Goal: Task Accomplishment & Management: Manage account settings

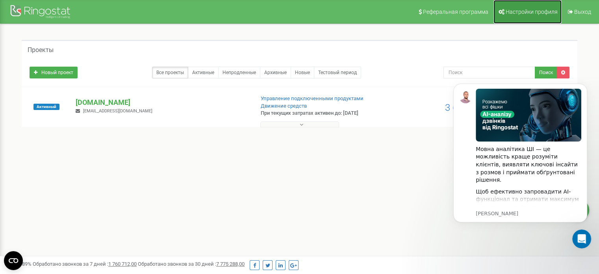
click at [555, 12] on span "Настройки профиля" at bounding box center [532, 12] width 52 height 6
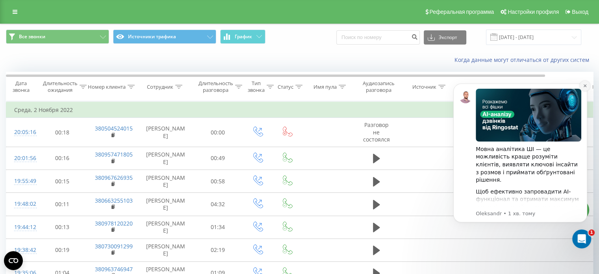
click at [585, 87] on icon "Dismiss notification" at bounding box center [585, 86] width 4 height 4
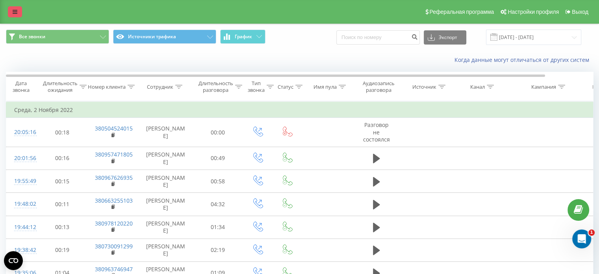
click at [14, 11] on icon at bounding box center [15, 12] width 5 height 6
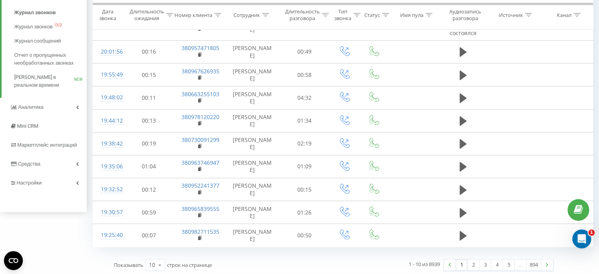
scroll to position [108, 0]
click at [40, 180] on span "Настройки" at bounding box center [30, 182] width 27 height 6
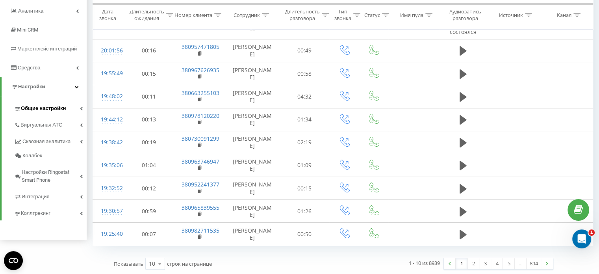
click at [82, 104] on link "Общие настройки" at bounding box center [50, 107] width 73 height 17
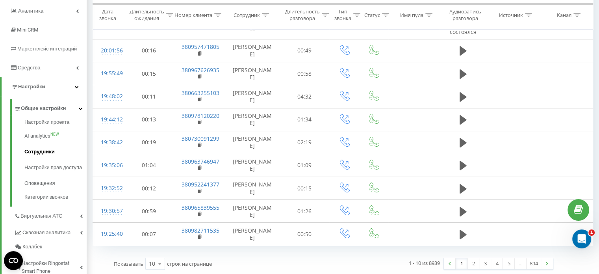
click at [37, 153] on span "Сотрудники" at bounding box center [39, 152] width 30 height 8
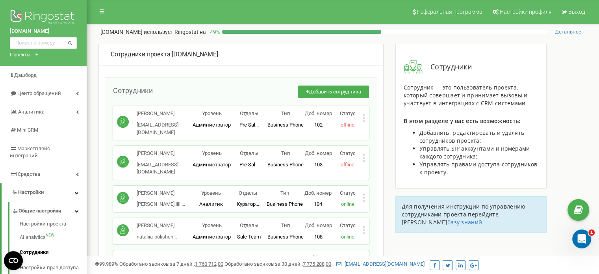
click at [364, 118] on icon at bounding box center [364, 118] width 2 height 2
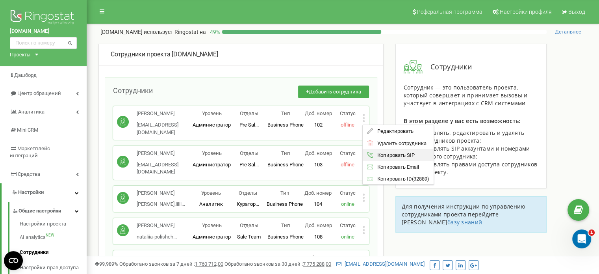
click at [384, 156] on span "Копировать SIP" at bounding box center [393, 155] width 41 height 5
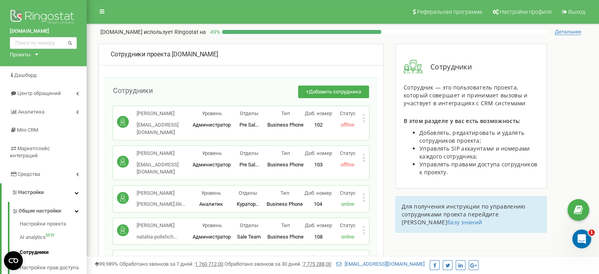
click at [180, 116] on p "Кольцова Аліна" at bounding box center [165, 113] width 56 height 7
click at [121, 118] on icon at bounding box center [123, 121] width 6 height 7
click at [364, 117] on icon at bounding box center [364, 118] width 3 height 8
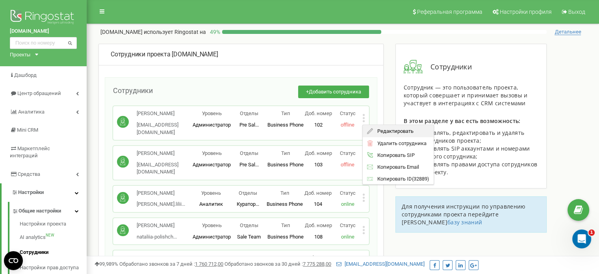
click at [376, 130] on span "Редактировать" at bounding box center [393, 130] width 40 height 5
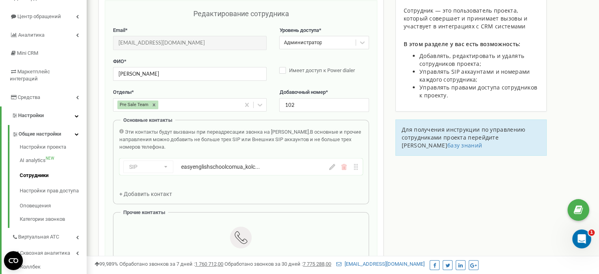
scroll to position [79, 0]
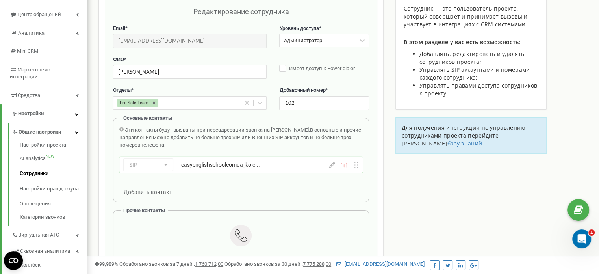
click at [333, 167] on div "SIP Номер телефона SIP Внешний SIP easyenglishschoolcomua_kolc... easyenglishsc…" at bounding box center [241, 164] width 244 height 17
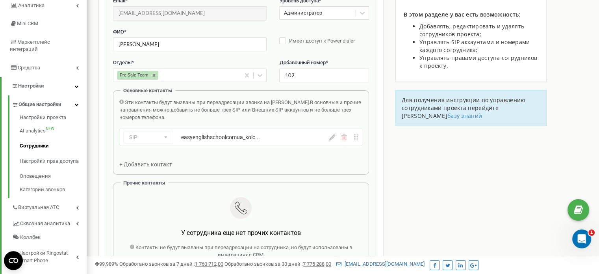
scroll to position [39, 0]
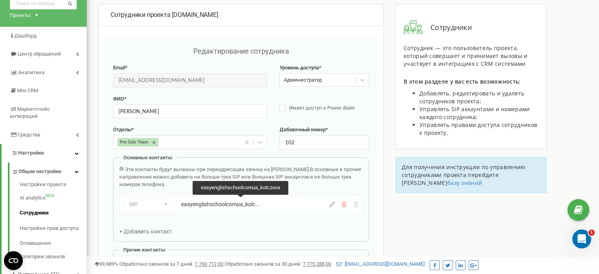
click at [236, 205] on div "easyenglishschoolcomua_kolc..." at bounding box center [241, 204] width 120 height 8
click at [246, 206] on div "easyenglishschoolcomua_kolc..." at bounding box center [241, 204] width 120 height 8
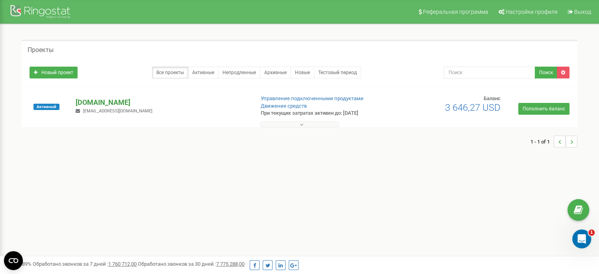
click at [128, 105] on p "[DOMAIN_NAME]" at bounding box center [162, 102] width 172 height 10
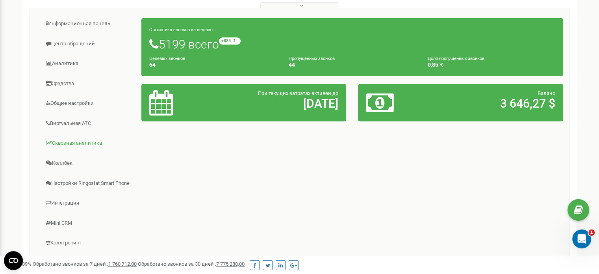
scroll to position [118, 0]
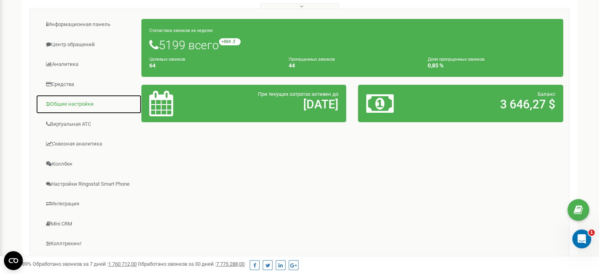
click at [79, 101] on link "Общие настройки" at bounding box center [89, 104] width 106 height 19
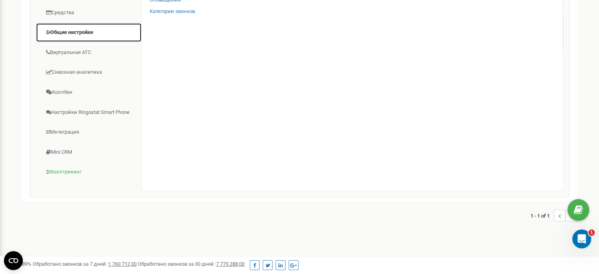
scroll to position [80, 0]
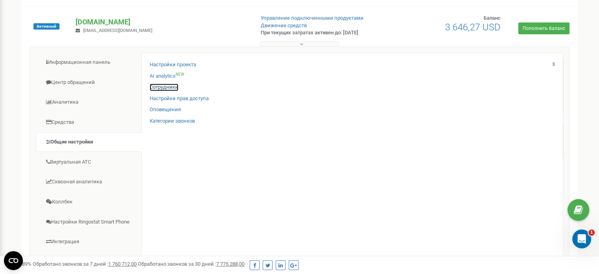
click at [158, 85] on link "Сотрудники" at bounding box center [164, 87] width 29 height 7
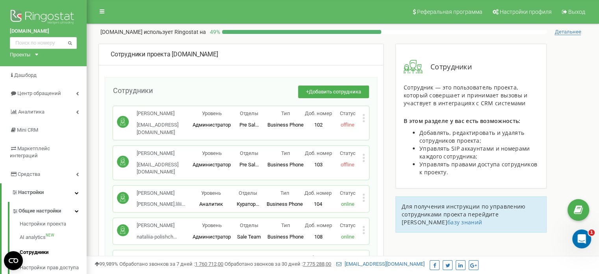
click at [365, 116] on icon at bounding box center [364, 118] width 3 height 8
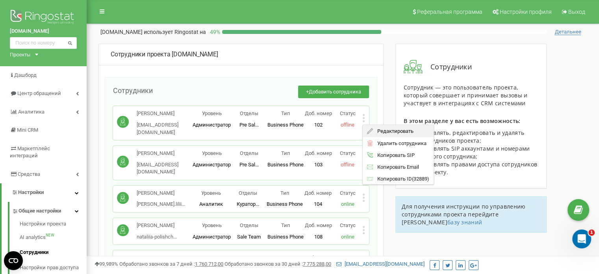
click at [394, 128] on span "Редактировать" at bounding box center [393, 130] width 40 height 5
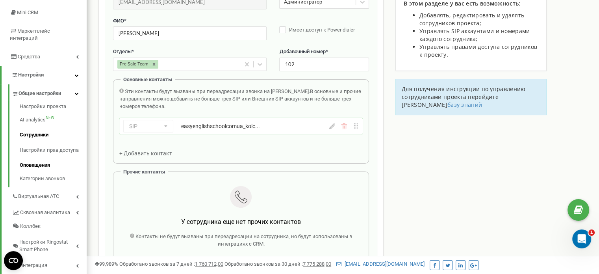
scroll to position [118, 0]
click at [46, 127] on link "Сотрудники" at bounding box center [53, 133] width 67 height 15
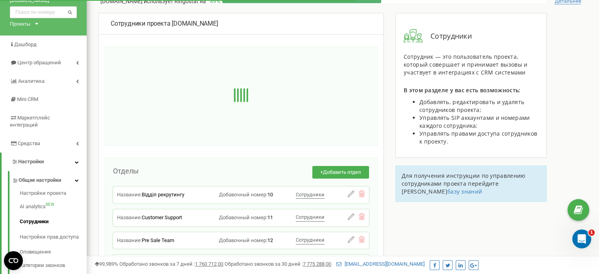
scroll to position [39, 0]
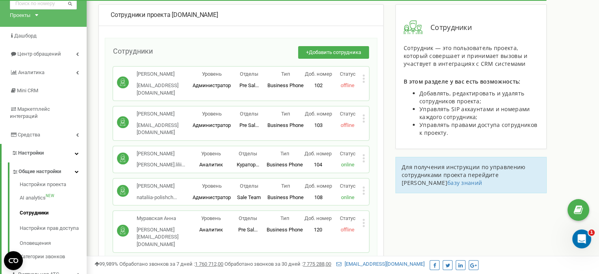
click at [365, 114] on icon at bounding box center [364, 118] width 3 height 8
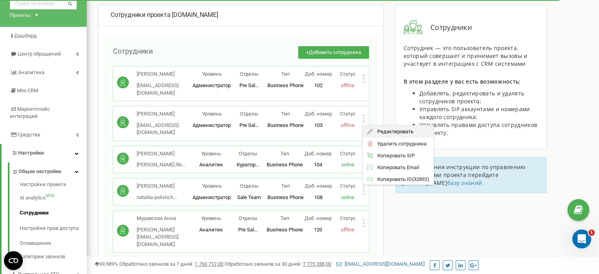
click at [379, 129] on span "Редактировать" at bounding box center [393, 131] width 40 height 5
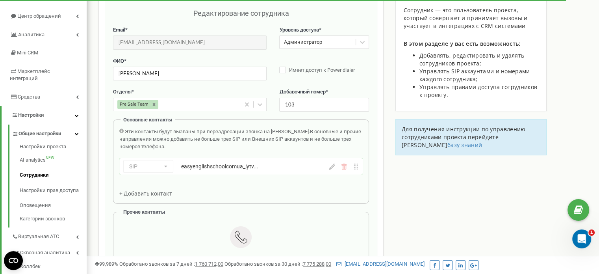
scroll to position [79, 0]
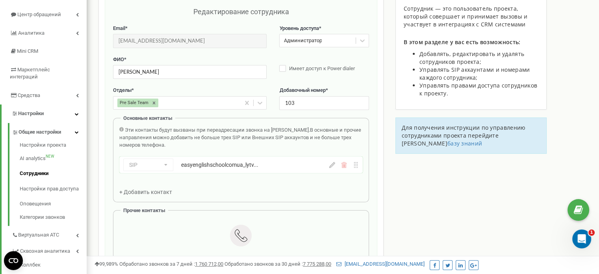
click at [333, 166] on icon at bounding box center [332, 165] width 6 height 6
